Goal: Register for event/course

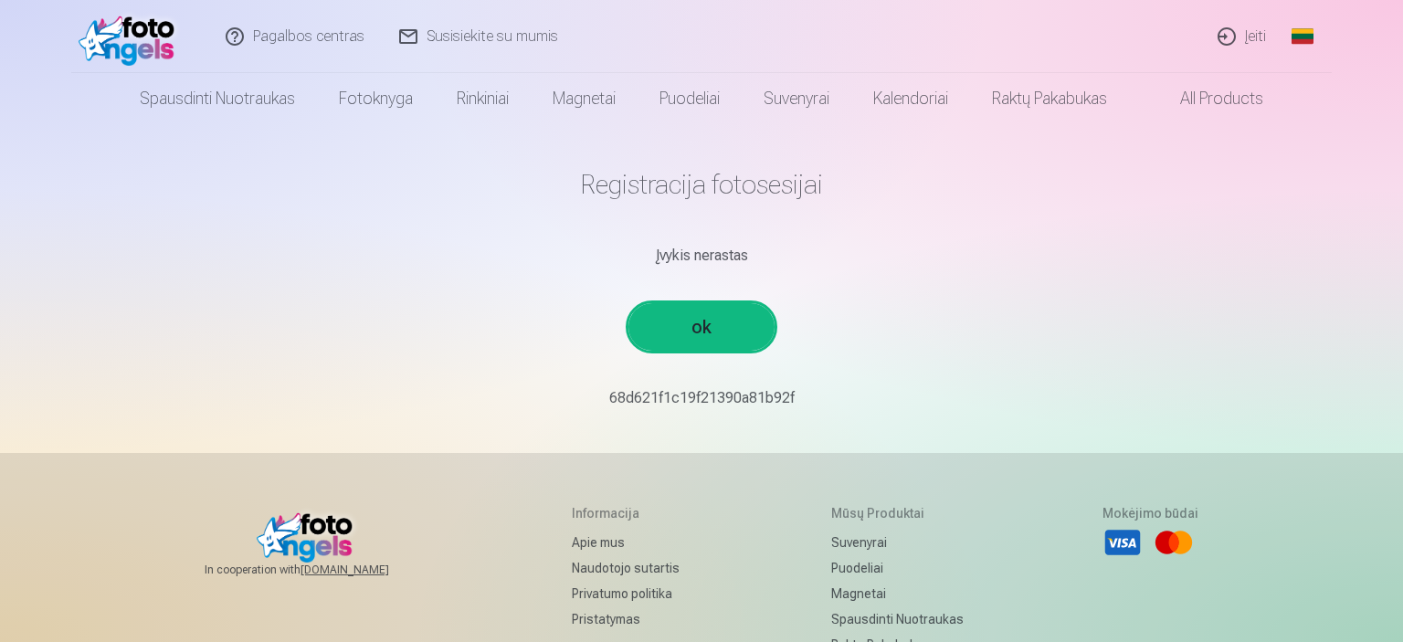
click at [703, 329] on link "ok" at bounding box center [702, 327] width 146 height 48
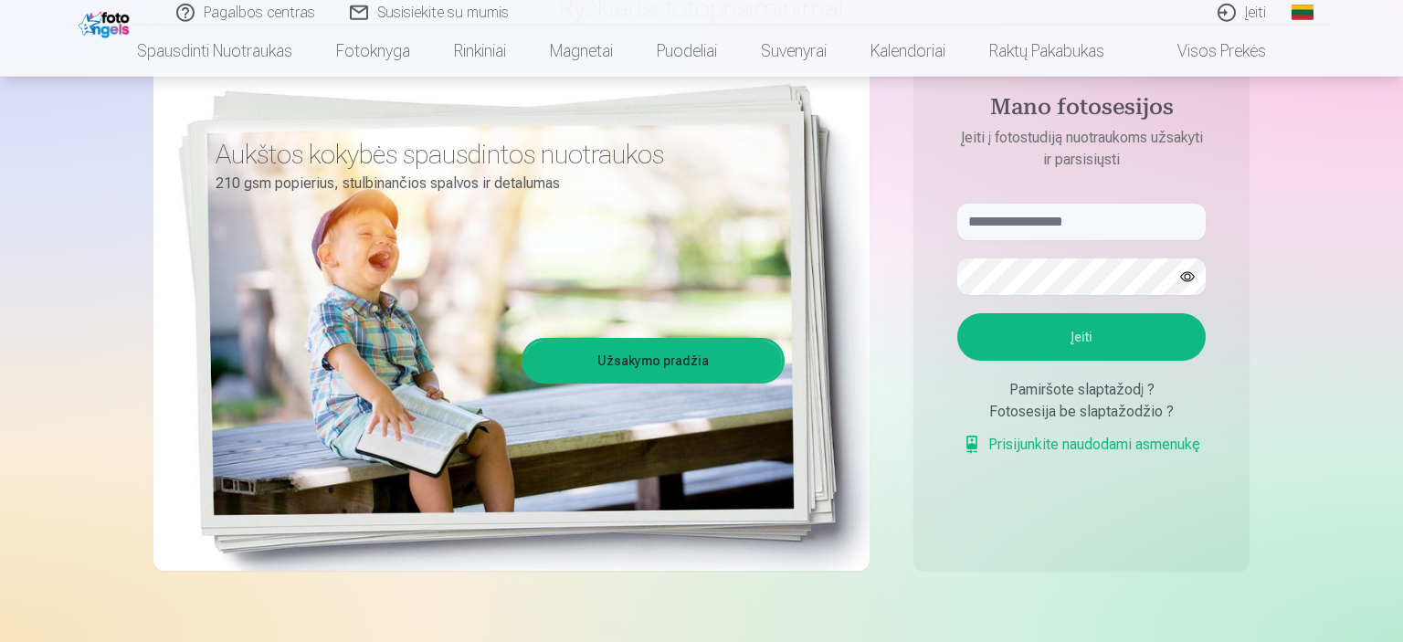
scroll to position [193, 0]
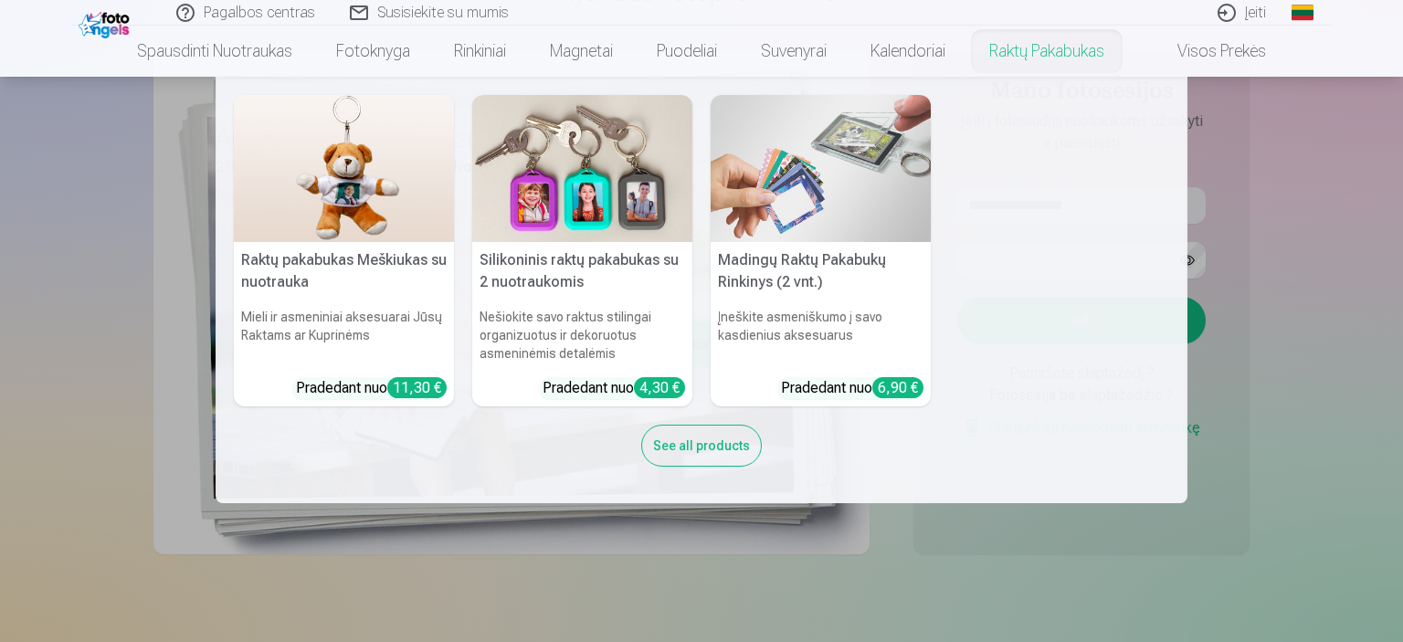
click at [1329, 270] on nav "Raktų pakabukas Meškiukas su nuotrauka Mieli ir asmeniniai aksesuarai Jūsų Rakt…" at bounding box center [701, 290] width 1403 height 427
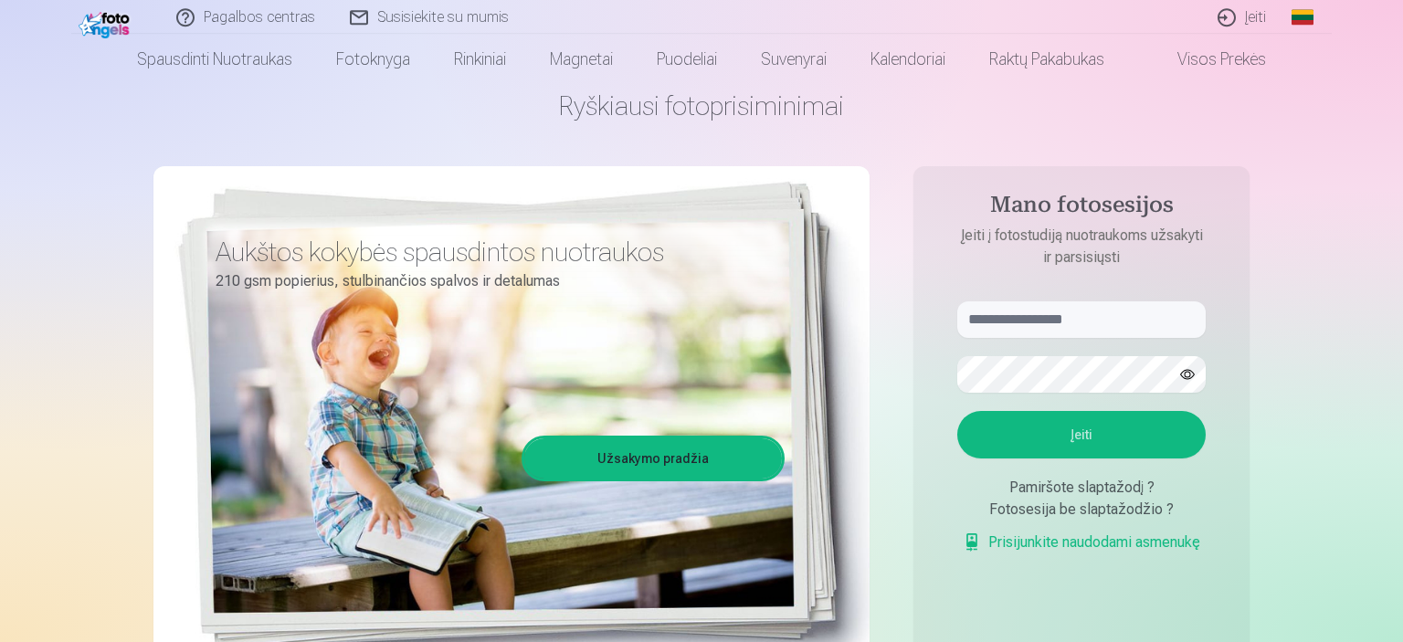
scroll to position [0, 0]
